Goal: Task Accomplishment & Management: Manage account settings

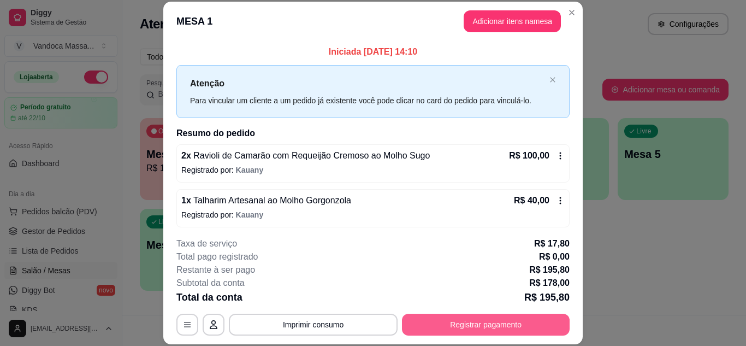
click at [459, 324] on button "Registrar pagamento" at bounding box center [486, 324] width 168 height 22
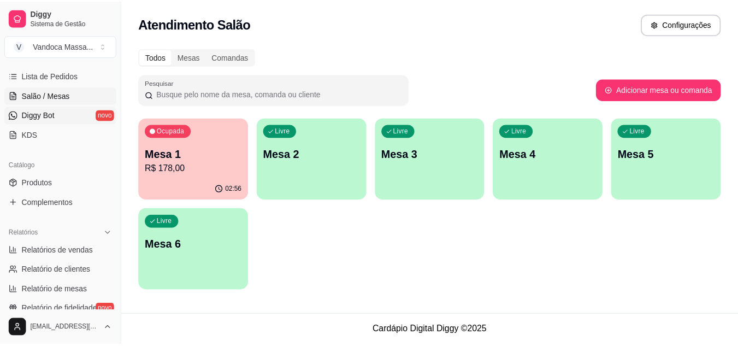
scroll to position [218, 0]
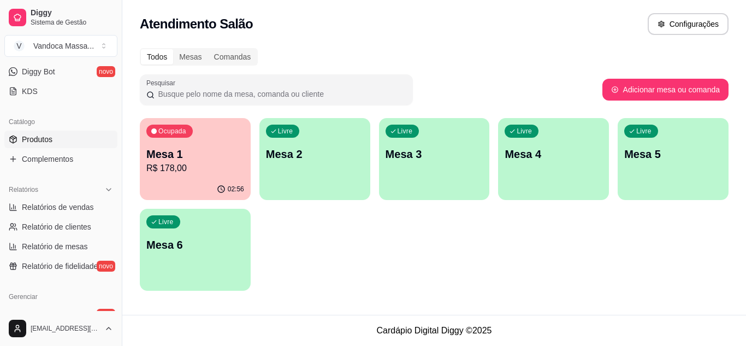
click at [60, 147] on link "Produtos" at bounding box center [60, 139] width 113 height 17
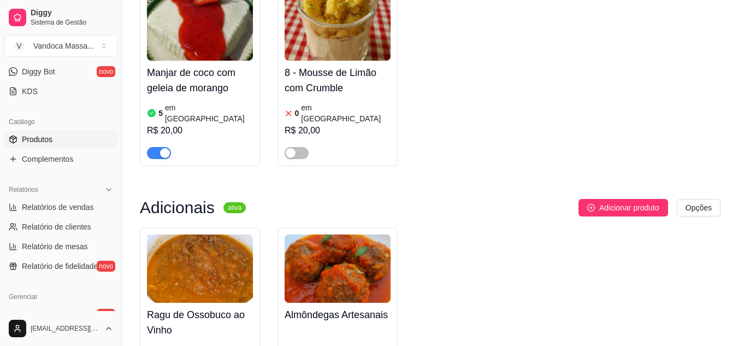
scroll to position [1365, 0]
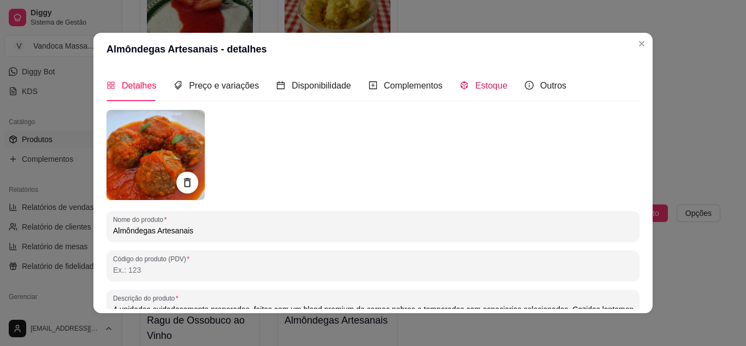
click at [475, 82] on span "Estoque" at bounding box center [491, 85] width 32 height 9
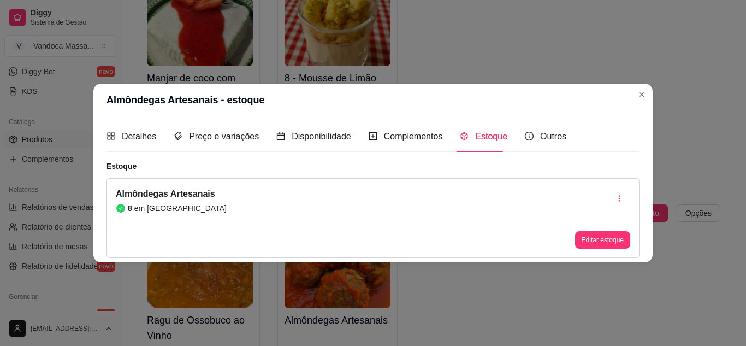
click at [574, 232] on div "Almôndegas Artesanais 8 em estoque Editar estoque" at bounding box center [372, 218] width 533 height 80
click at [609, 244] on button "Editar estoque" at bounding box center [602, 239] width 55 height 17
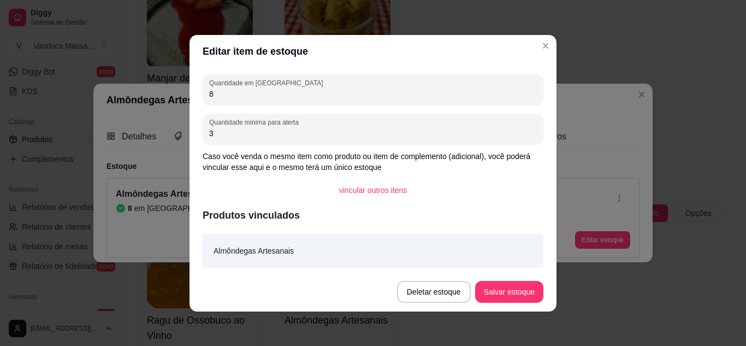
click at [259, 93] on input "8" at bounding box center [373, 93] width 328 height 11
click at [262, 92] on input "8" at bounding box center [373, 93] width 328 height 11
type input "15"
click at [501, 282] on button "Salvar estoque" at bounding box center [509, 292] width 68 height 22
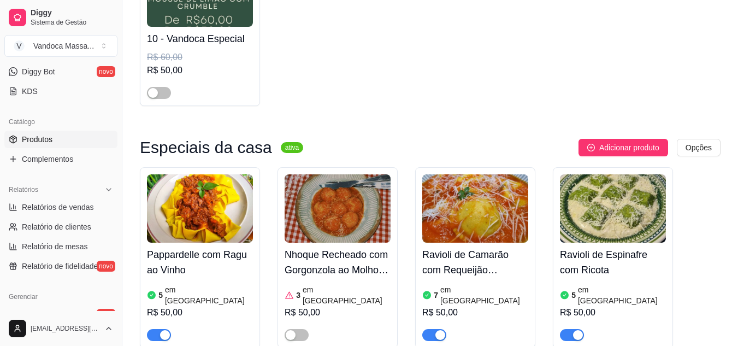
scroll to position [491, 0]
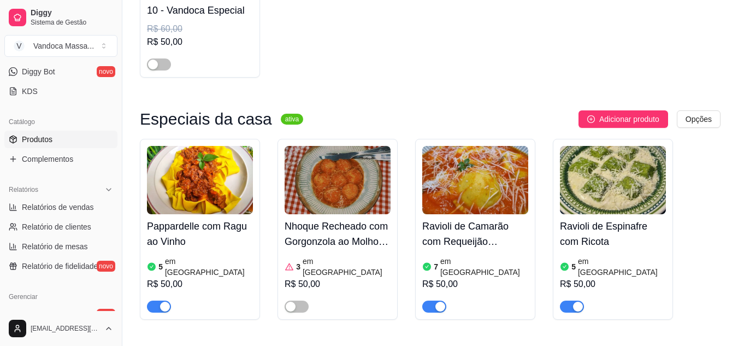
click at [339, 253] on div "3 em estoque R$ 50,00" at bounding box center [337, 282] width 106 height 59
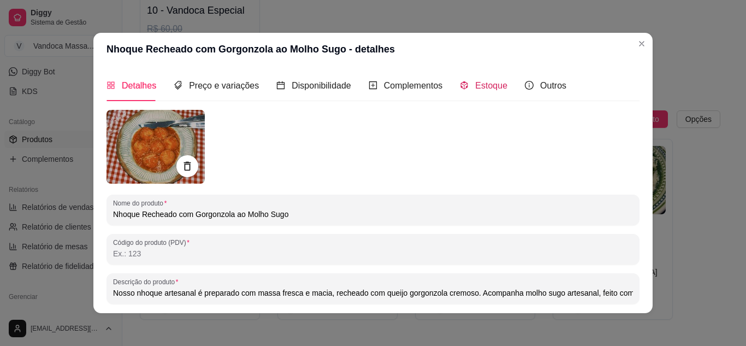
click at [463, 81] on div "Estoque" at bounding box center [484, 86] width 48 height 14
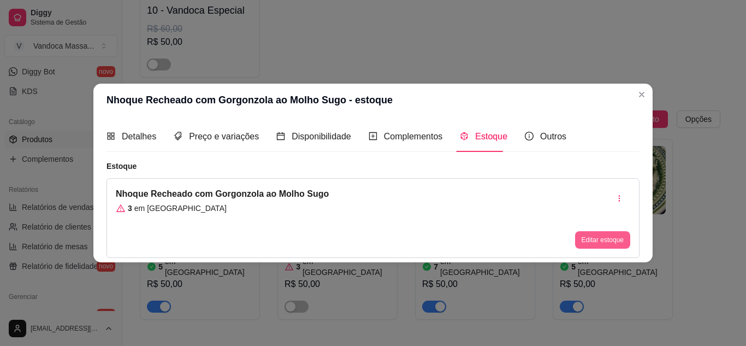
click at [606, 236] on button "Editar estoque" at bounding box center [602, 239] width 55 height 17
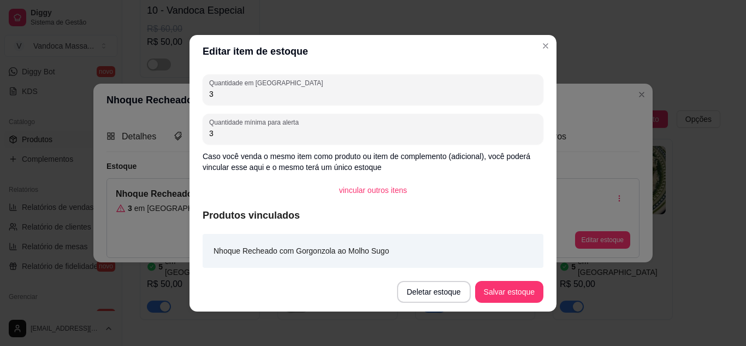
click at [321, 94] on input "3" at bounding box center [373, 93] width 328 height 11
type input "7"
click at [487, 296] on button "Salvar estoque" at bounding box center [509, 292] width 68 height 22
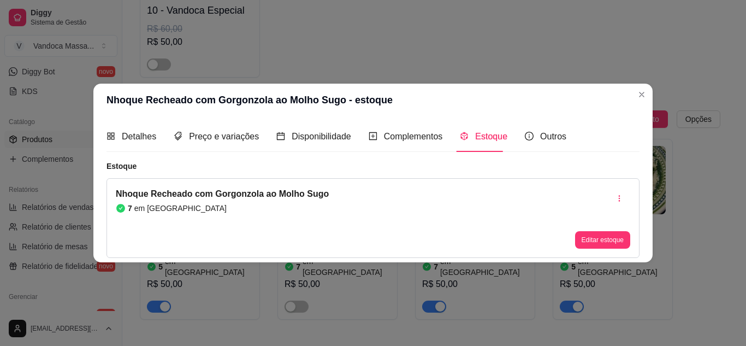
click at [643, 103] on header "Nhoque Recheado com Gorgonzola ao Molho Sugo - estoque" at bounding box center [372, 100] width 559 height 33
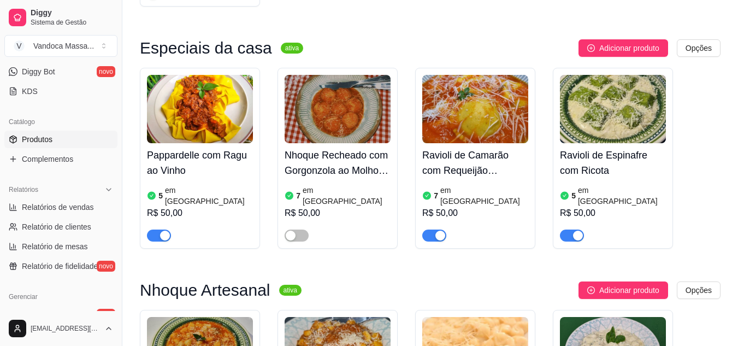
scroll to position [546, 0]
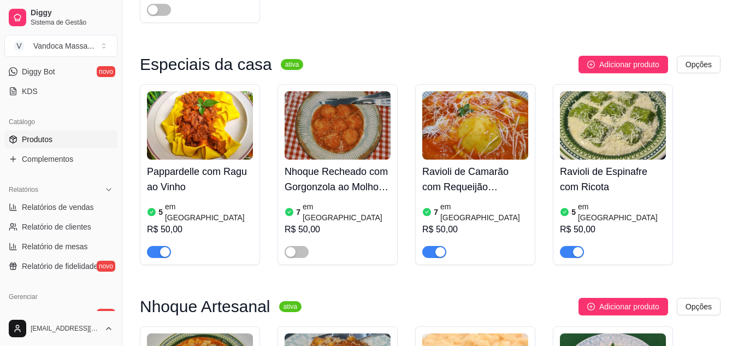
click at [215, 201] on div "5 em [GEOGRAPHIC_DATA]" at bounding box center [200, 212] width 106 height 22
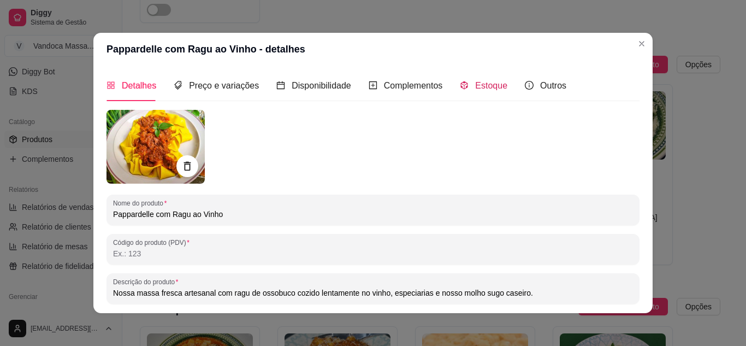
click at [466, 85] on div "Estoque" at bounding box center [484, 86] width 48 height 14
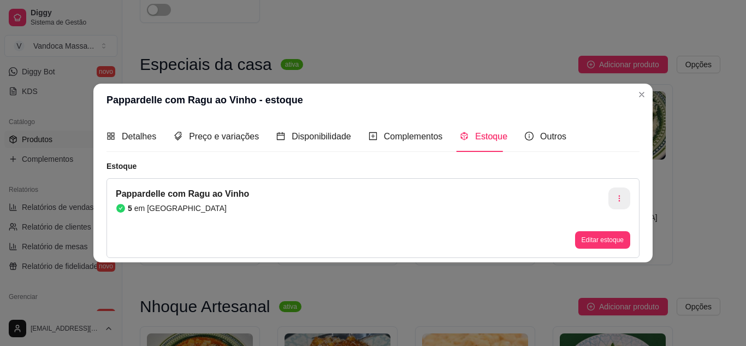
click at [612, 195] on button "button" at bounding box center [619, 198] width 22 height 22
click at [599, 180] on div "Pappardelle com Ragu ao Vinho 5 em estoque Editar estoque" at bounding box center [372, 218] width 533 height 80
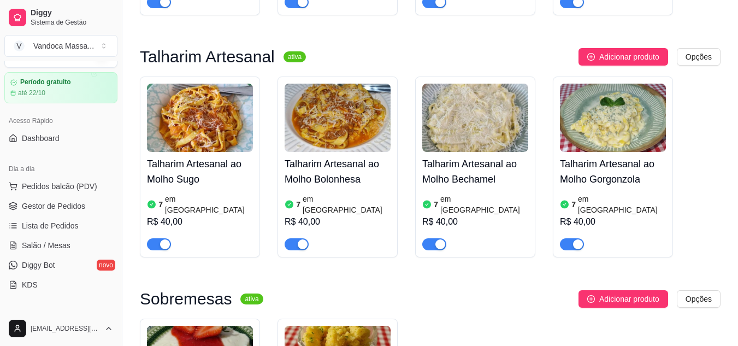
scroll to position [0, 0]
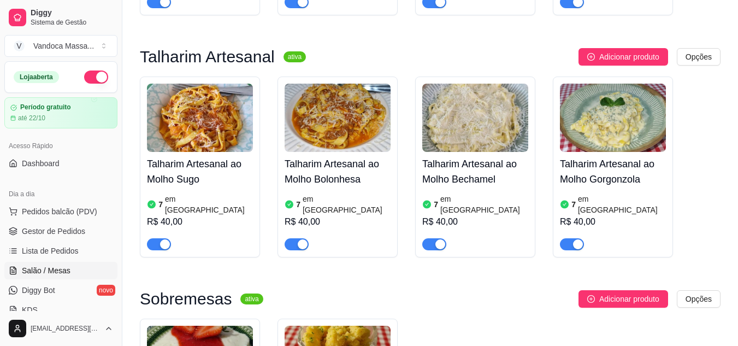
click at [73, 263] on link "Salão / Mesas" at bounding box center [60, 270] width 113 height 17
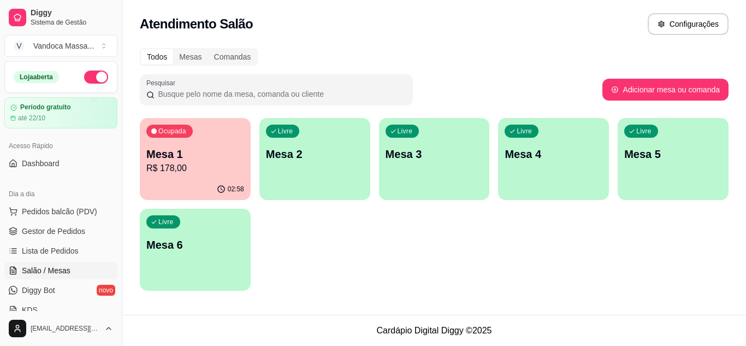
click at [195, 173] on p "R$ 178,00" at bounding box center [195, 168] width 98 height 13
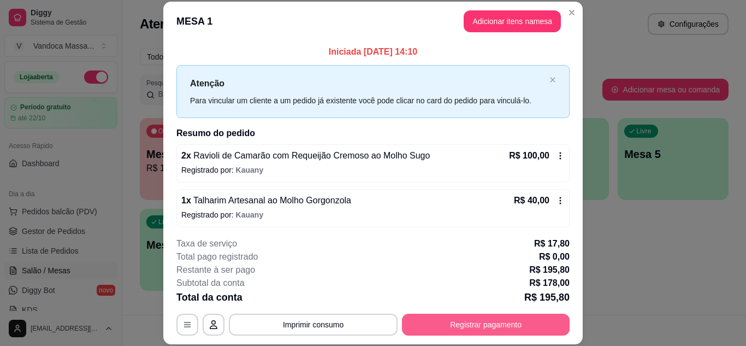
click at [460, 329] on button "Registrar pagamento" at bounding box center [486, 324] width 168 height 22
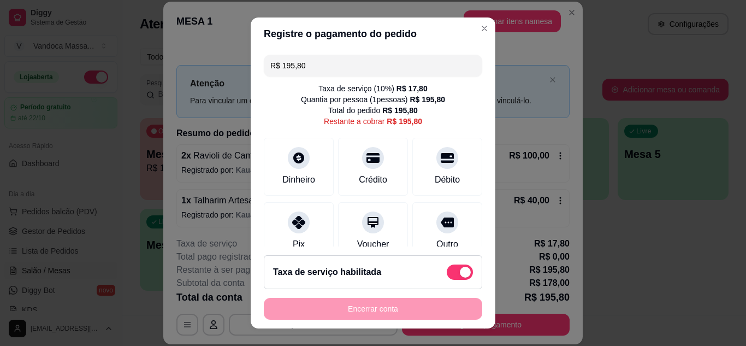
click at [316, 66] on input "R$ 195,80" at bounding box center [372, 66] width 205 height 22
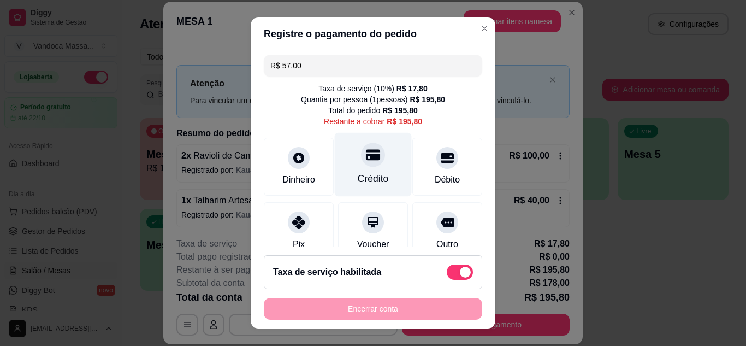
click at [369, 172] on div "Crédito" at bounding box center [373, 178] width 31 height 14
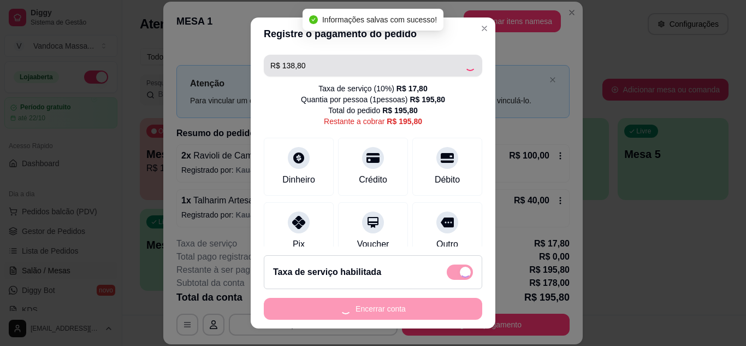
click at [329, 70] on input "R$ 138,80" at bounding box center [367, 66] width 194 height 22
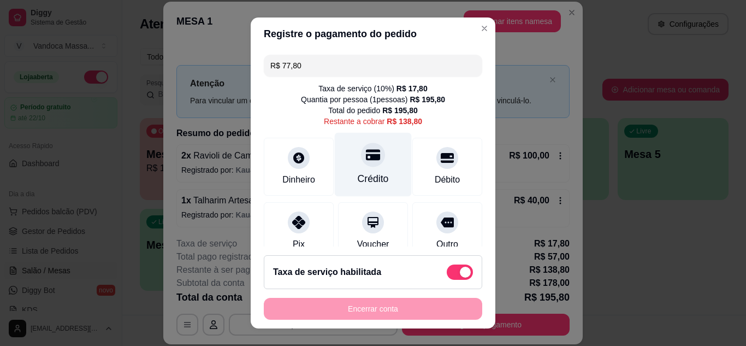
click at [358, 185] on div "Crédito" at bounding box center [373, 178] width 31 height 14
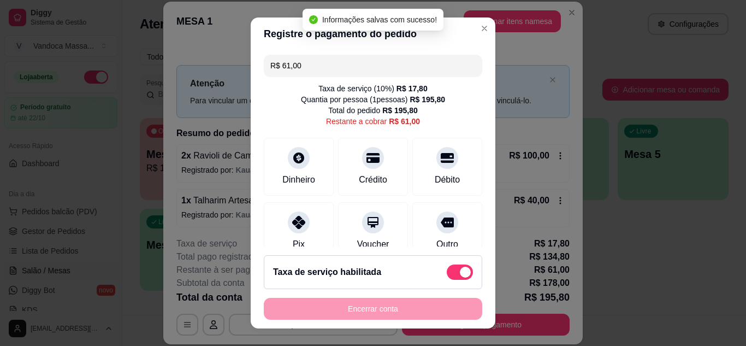
click at [310, 66] on input "R$ 61,00" at bounding box center [372, 66] width 205 height 22
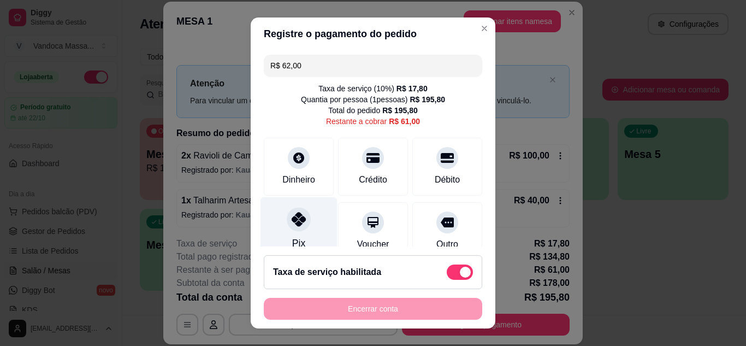
click at [298, 232] on div "Pix" at bounding box center [298, 229] width 77 height 64
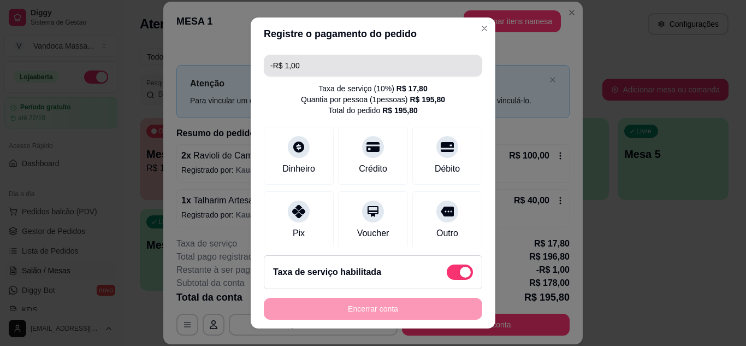
click at [383, 73] on input "-R$ 1,00" at bounding box center [372, 66] width 205 height 22
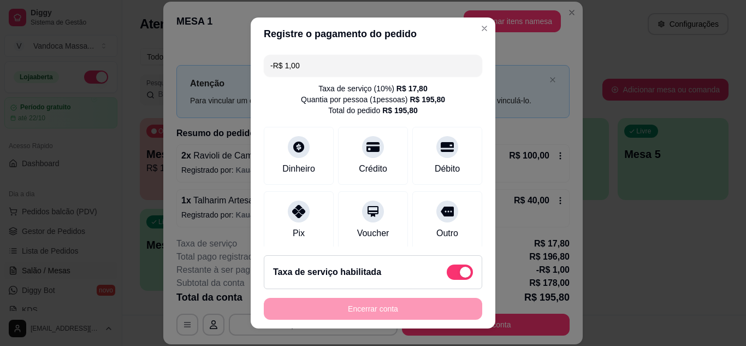
click at [383, 73] on input "-R$ 1,00" at bounding box center [372, 66] width 205 height 22
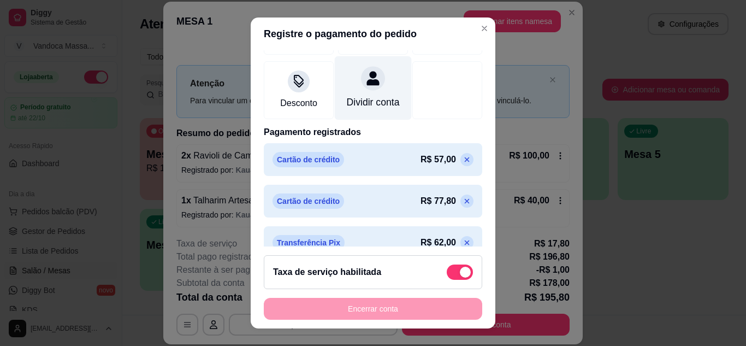
scroll to position [224, 0]
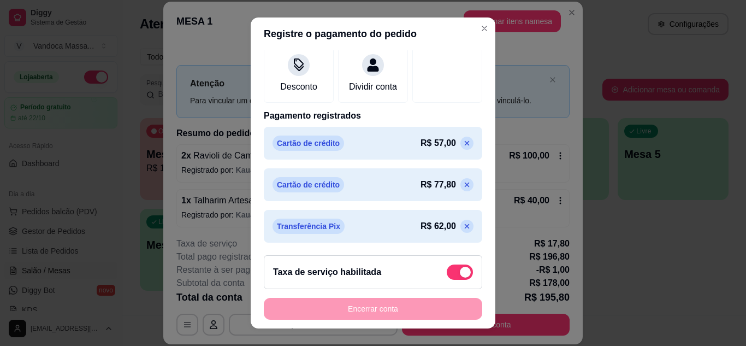
click at [460, 224] on p at bounding box center [466, 226] width 13 height 13
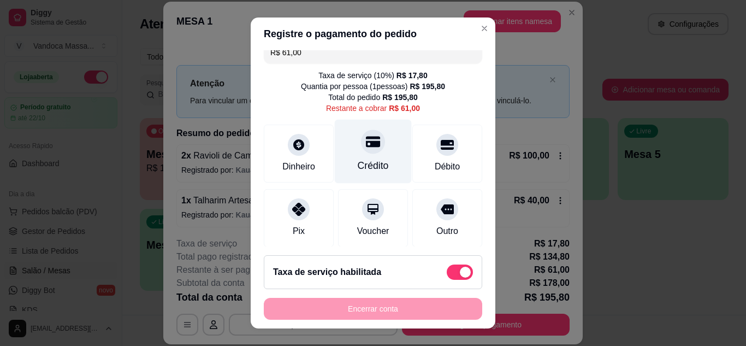
scroll to position [0, 0]
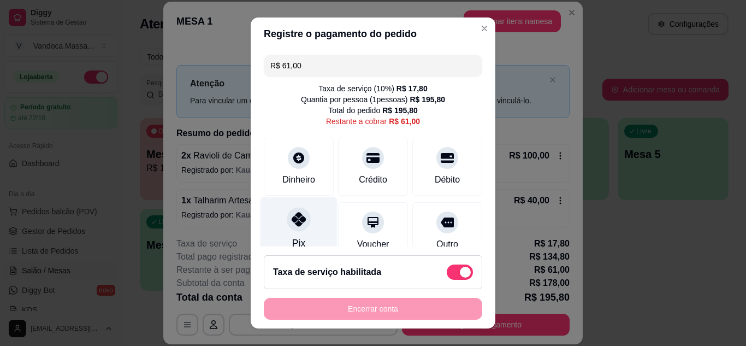
click at [292, 224] on icon at bounding box center [299, 219] width 14 height 14
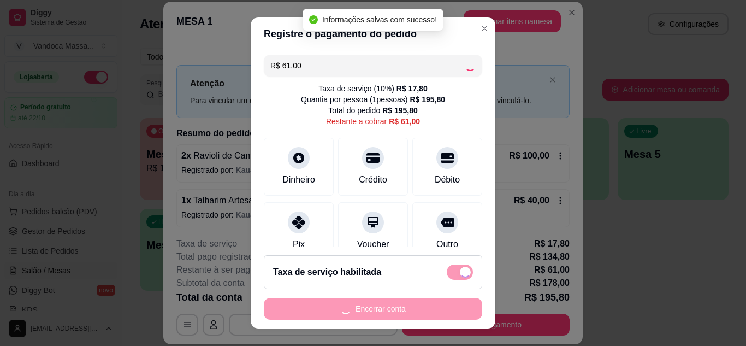
type input "R$ 0,00"
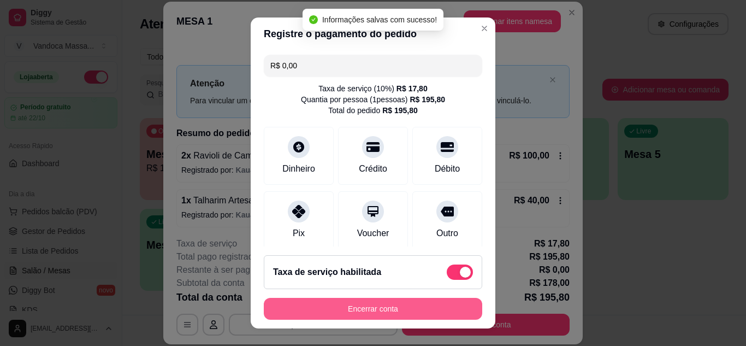
click at [413, 312] on button "Encerrar conta" at bounding box center [373, 309] width 218 height 22
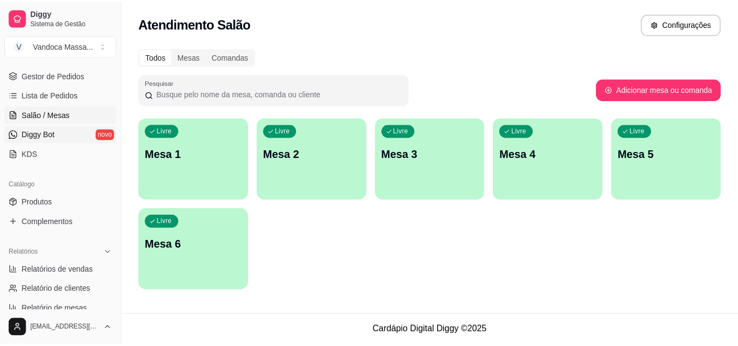
scroll to position [218, 0]
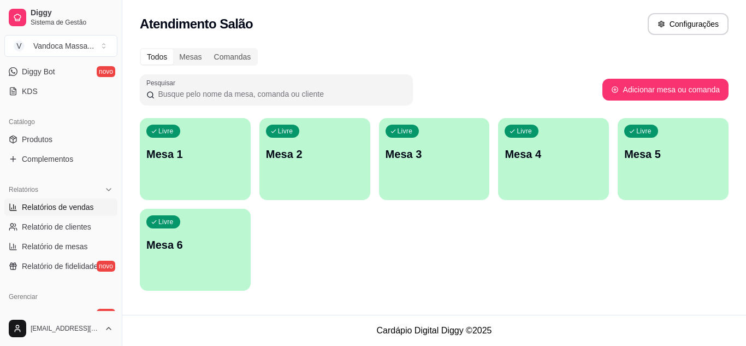
click at [60, 209] on span "Relatórios de vendas" at bounding box center [58, 206] width 72 height 11
select select "ALL"
select select "0"
